Goal: Find specific page/section: Find specific page/section

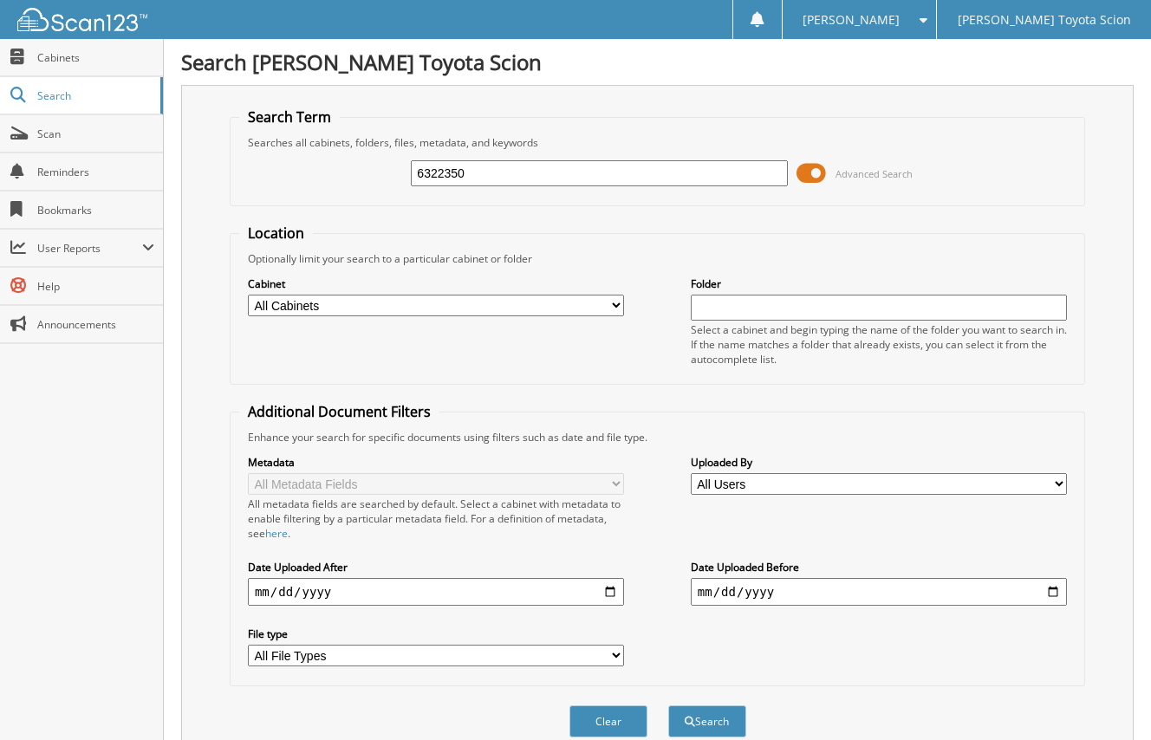
type input "6322350"
click at [668, 706] on button "Search" at bounding box center [707, 722] width 78 height 32
click at [701, 717] on button "Search" at bounding box center [707, 722] width 78 height 32
click at [57, 55] on span "Cabinets" at bounding box center [95, 57] width 117 height 15
